Goal: Information Seeking & Learning: Learn about a topic

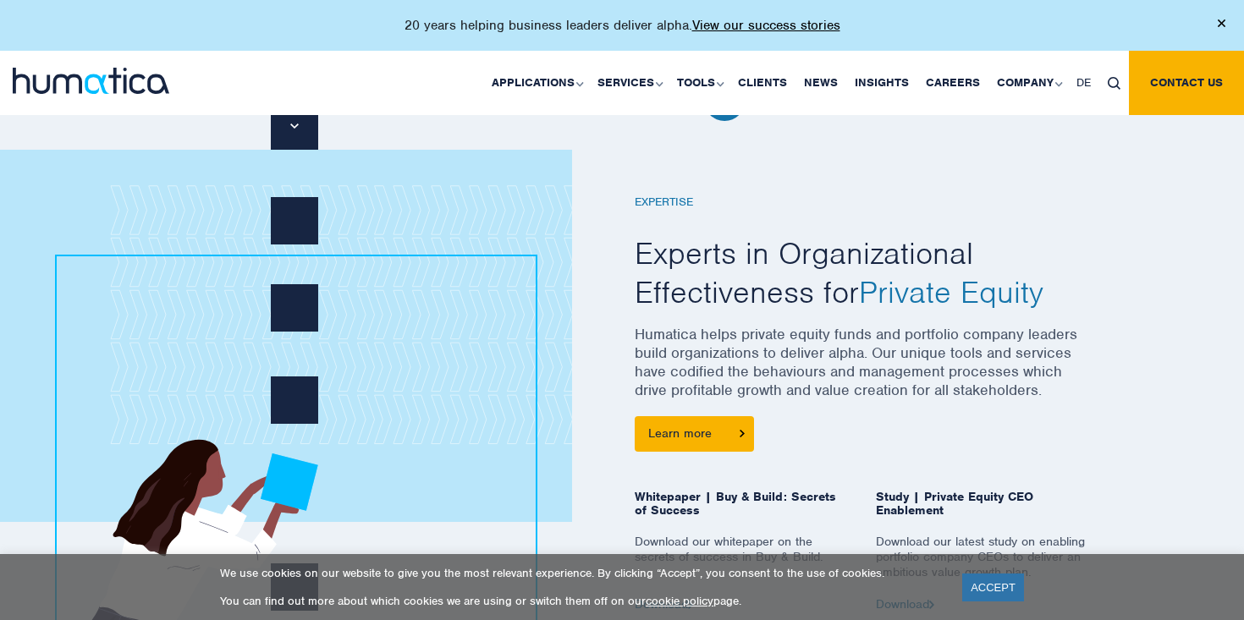
scroll to position [624, 0]
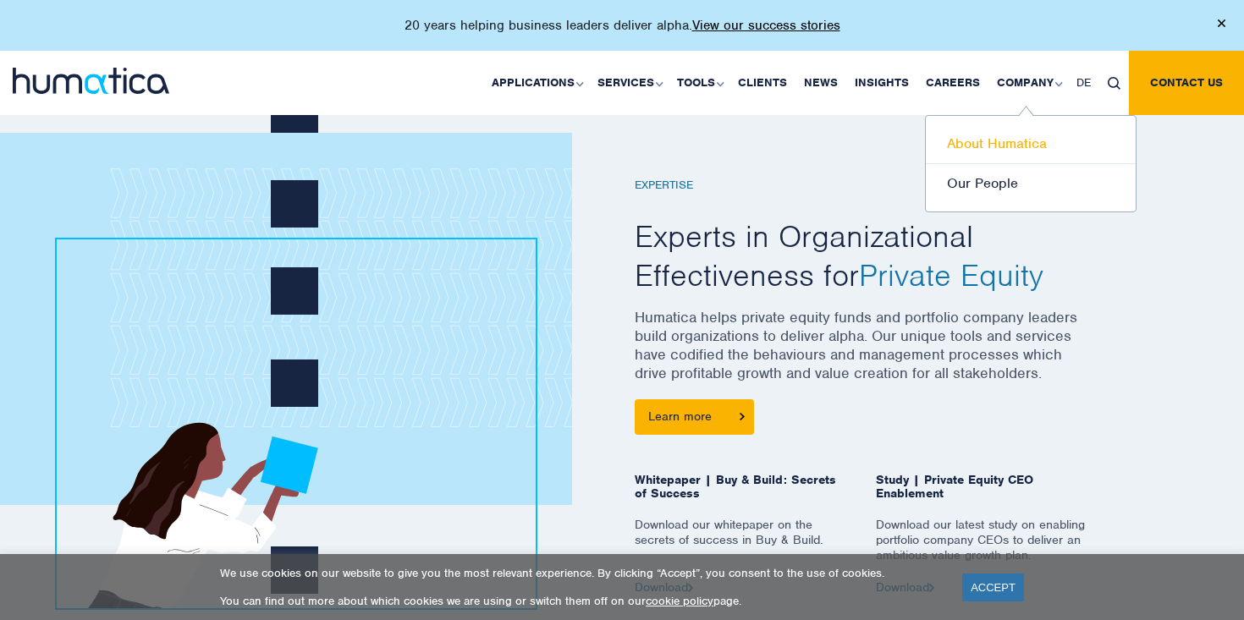
click at [1007, 156] on link "About Humatica" at bounding box center [1031, 144] width 210 height 40
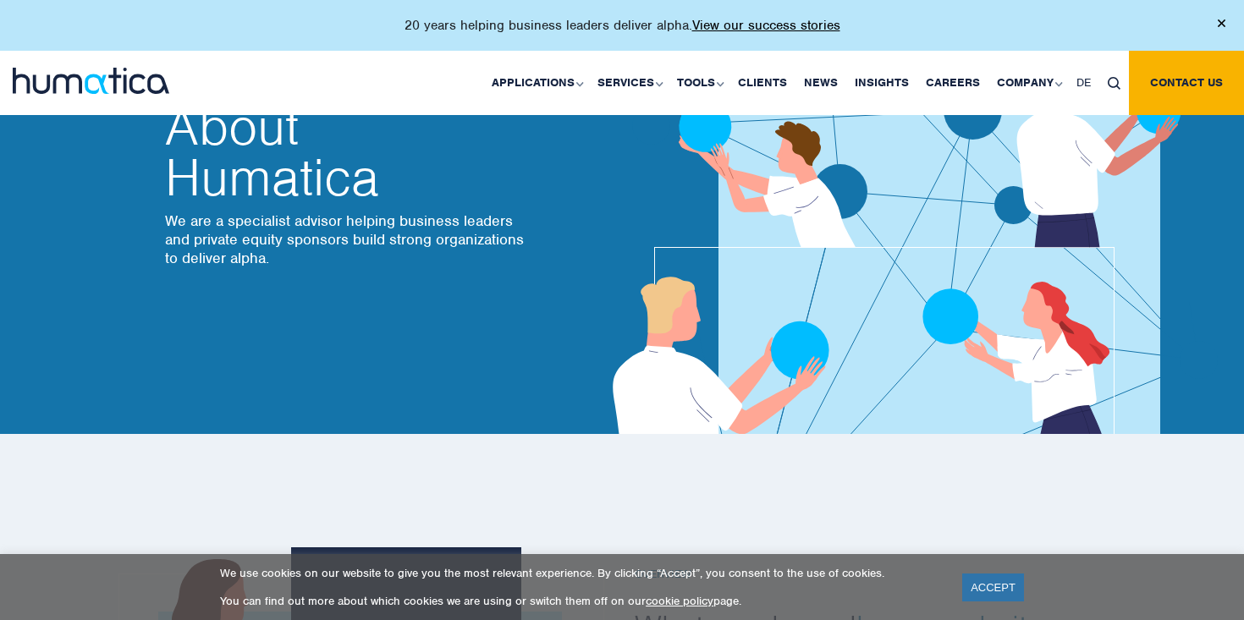
scroll to position [96, 0]
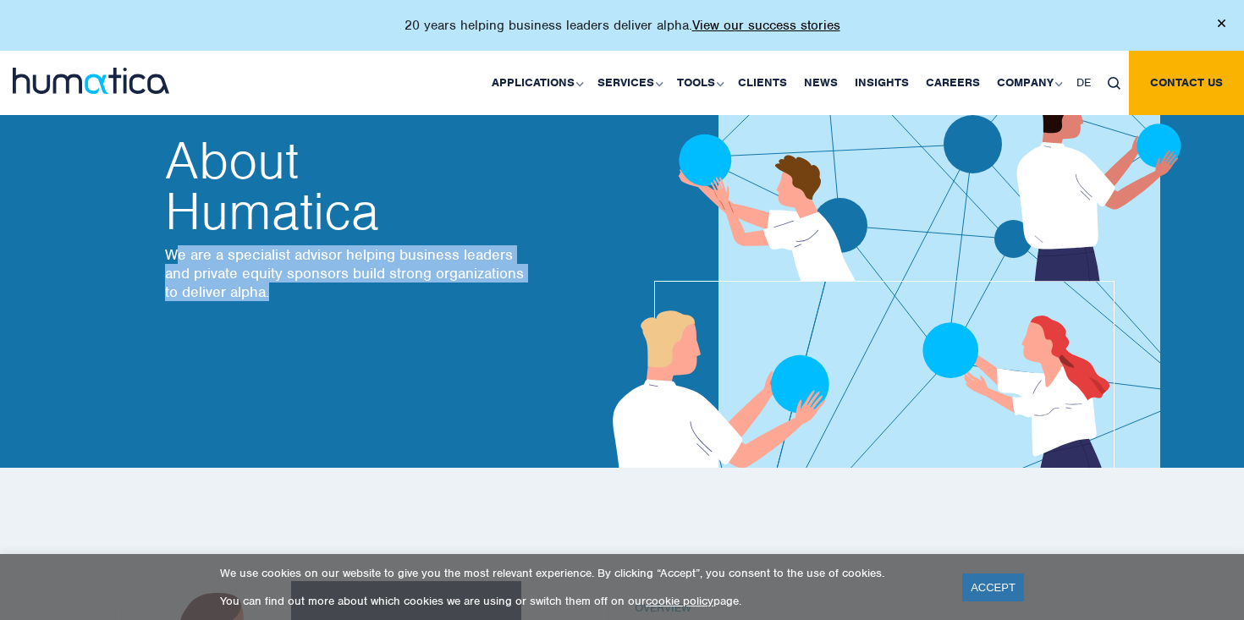
drag, startPoint x: 279, startPoint y: 292, endPoint x: 172, endPoint y: 258, distance: 112.7
click at [172, 257] on p "We are a specialist advisor helping business leaders and private equity sponsor…" at bounding box center [347, 273] width 364 height 56
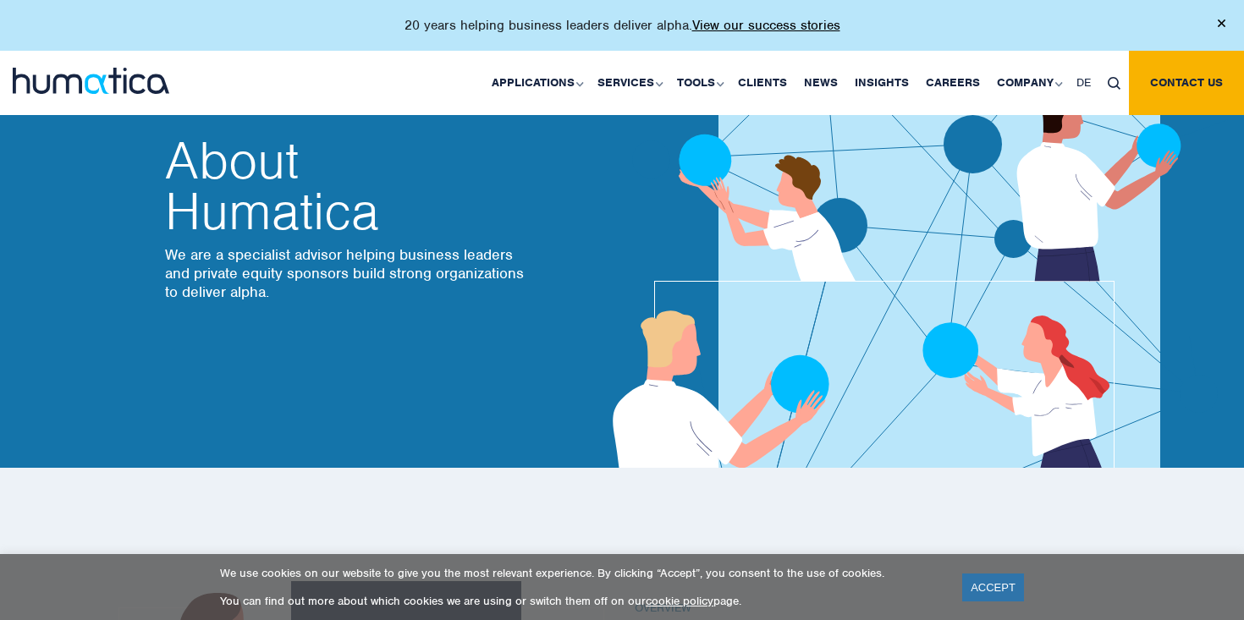
click at [155, 257] on div "About Humatica We are a specialist advisor helping business leaders and private…" at bounding box center [380, 231] width 457 height 474
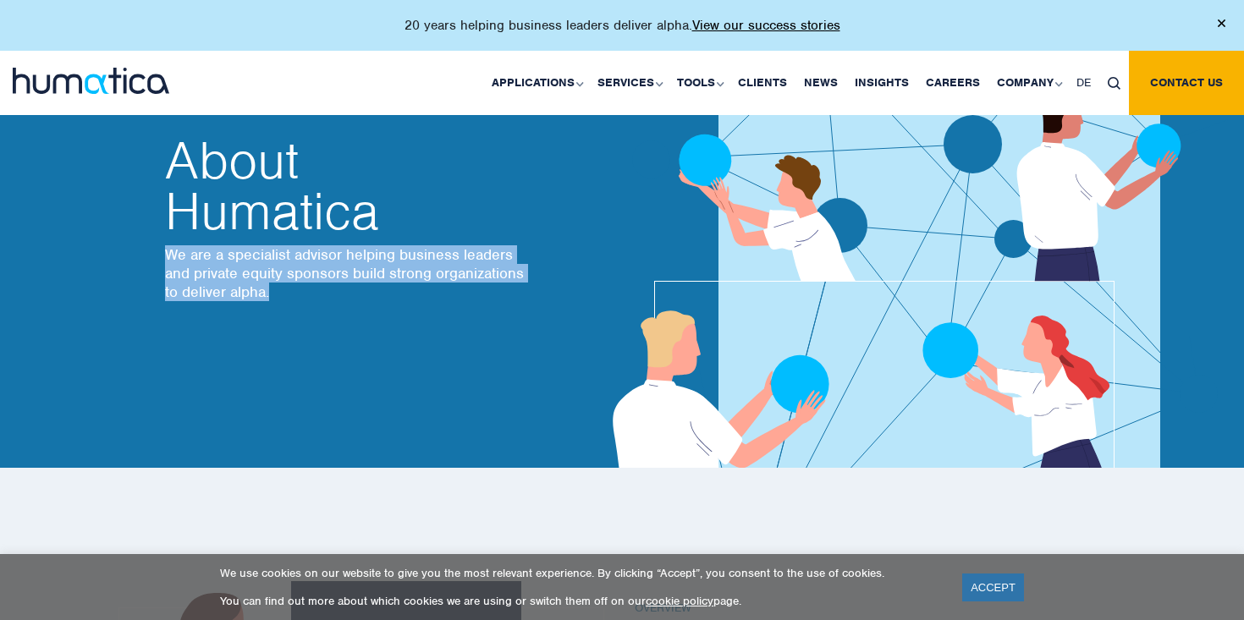
drag, startPoint x: 169, startPoint y: 256, endPoint x: 284, endPoint y: 295, distance: 121.8
click at [284, 295] on p "We are a specialist advisor helping business leaders and private equity sponsor…" at bounding box center [347, 273] width 364 height 56
copy p "We are a specialist advisor helping business leaders and private equity sponsor…"
